Goal: Task Accomplishment & Management: Manage account settings

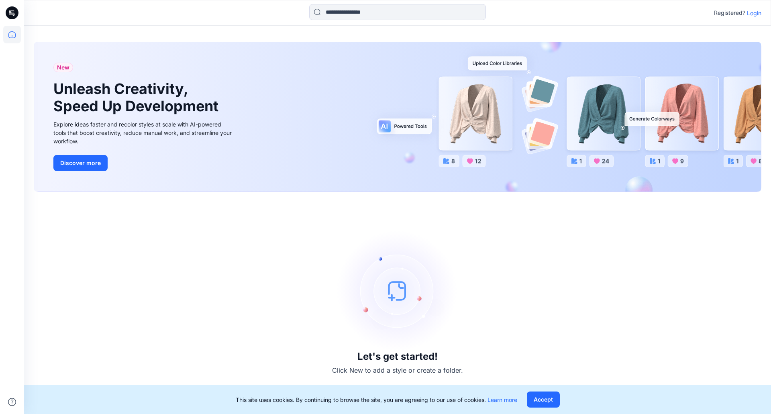
click at [754, 14] on p "Login" at bounding box center [754, 13] width 14 height 8
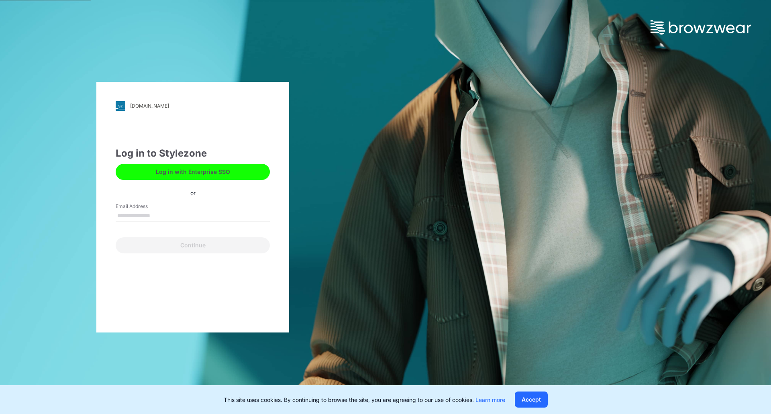
click at [0, 414] on com-1password-button at bounding box center [0, 414] width 0 height 0
click at [201, 218] on input "Email Address" at bounding box center [193, 216] width 154 height 12
click at [0, 414] on com-1password-button at bounding box center [0, 414] width 0 height 0
click at [223, 217] on input "Email Address" at bounding box center [193, 216] width 154 height 12
type input "**********"
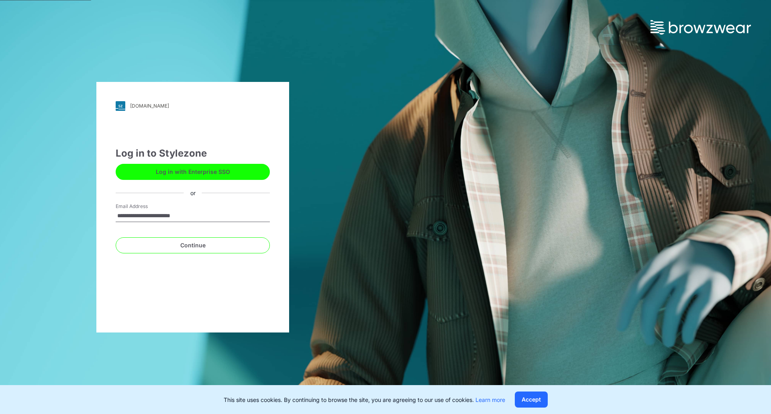
click at [116, 237] on button "Continue" at bounding box center [193, 245] width 154 height 16
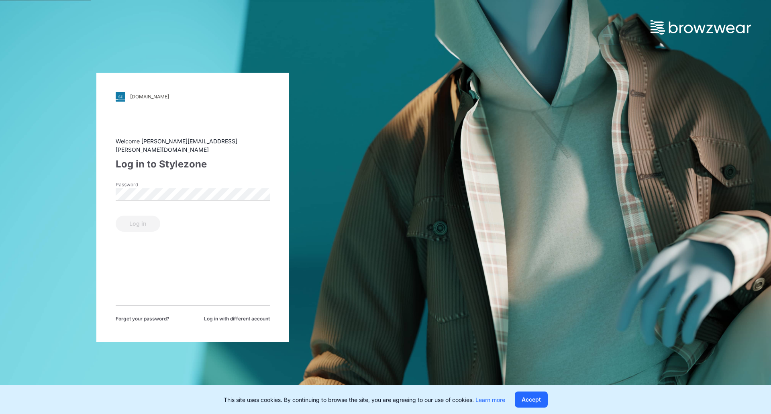
click at [197, 197] on div "Password" at bounding box center [193, 193] width 154 height 24
click at [0, 414] on com-1password-button at bounding box center [0, 414] width 0 height 0
click at [182, 184] on div "Password Password is required" at bounding box center [193, 193] width 154 height 24
click at [116, 216] on button "Log in" at bounding box center [138, 224] width 45 height 16
